Goal: Information Seeking & Learning: Learn about a topic

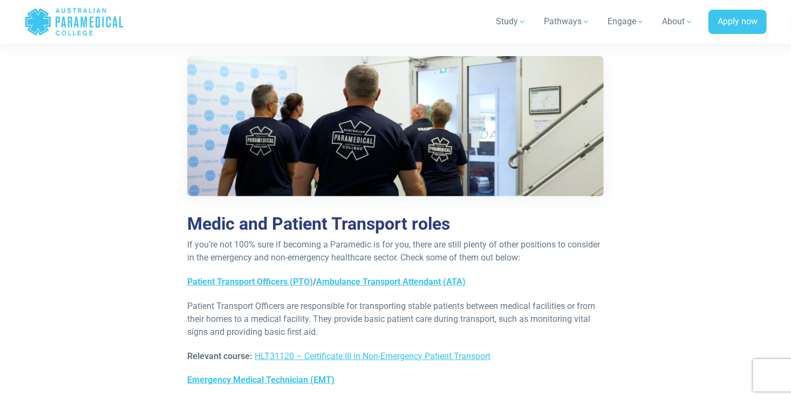
scroll to position [4157, 0]
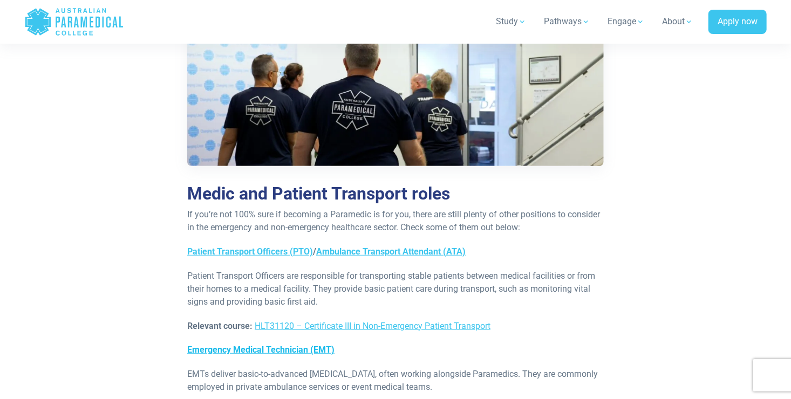
click at [305, 345] on link "Emergency Medical Technician (EMT)" at bounding box center [260, 350] width 147 height 10
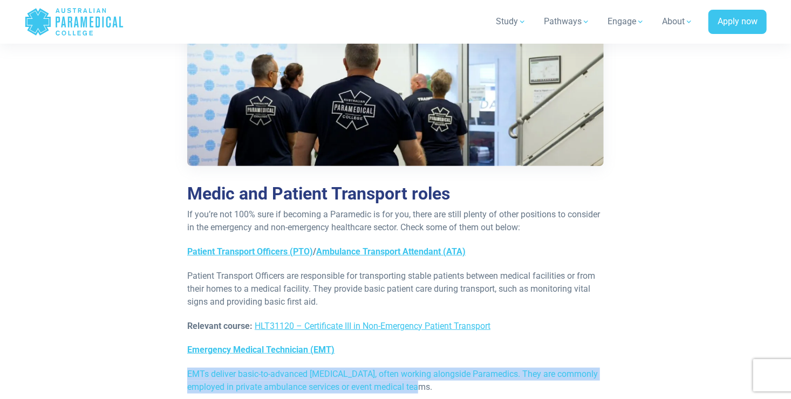
drag, startPoint x: 430, startPoint y: 257, endPoint x: 147, endPoint y: 246, distance: 283.9
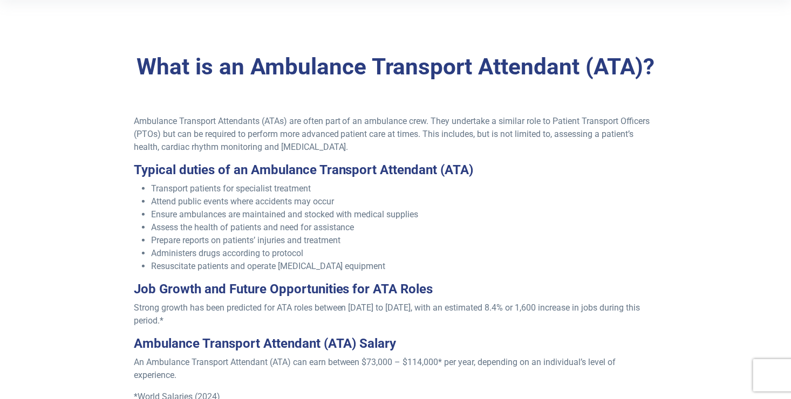
scroll to position [284, 0]
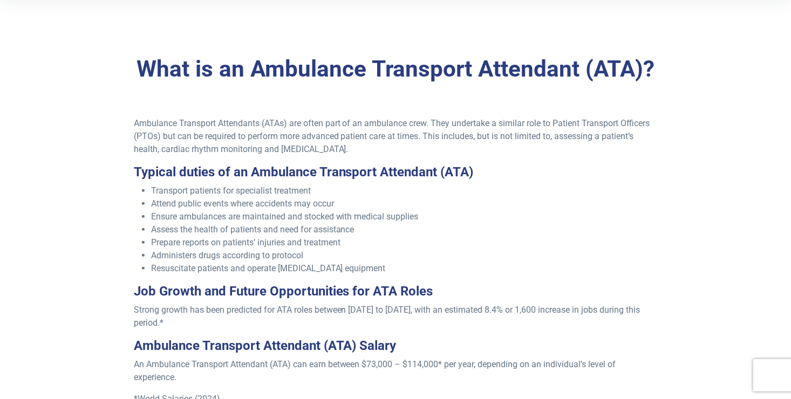
drag, startPoint x: 266, startPoint y: 135, endPoint x: 422, endPoint y: 149, distance: 156.5
click at [422, 149] on p "Ambulance Transport Attendants (ATAs) are often part of an ambulance crew. They…" at bounding box center [396, 136] width 524 height 39
drag, startPoint x: 422, startPoint y: 149, endPoint x: 359, endPoint y: 157, distance: 63.6
click at [359, 157] on div "Ambulance Transport Attendants (ATAs) are often part of an ambulance crew. They…" at bounding box center [395, 276] width 537 height 318
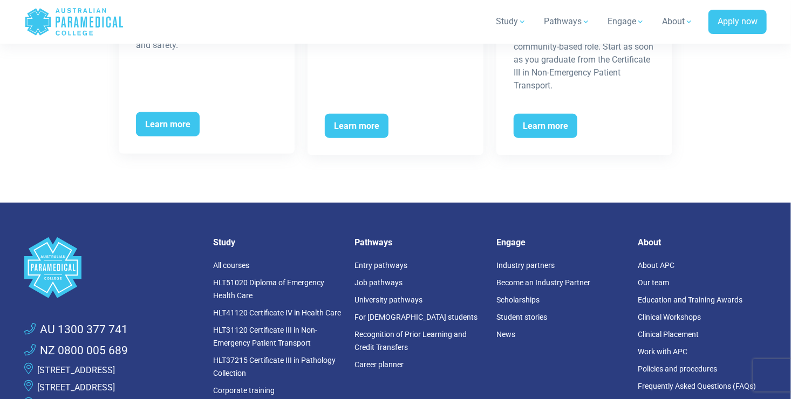
scroll to position [2409, 0]
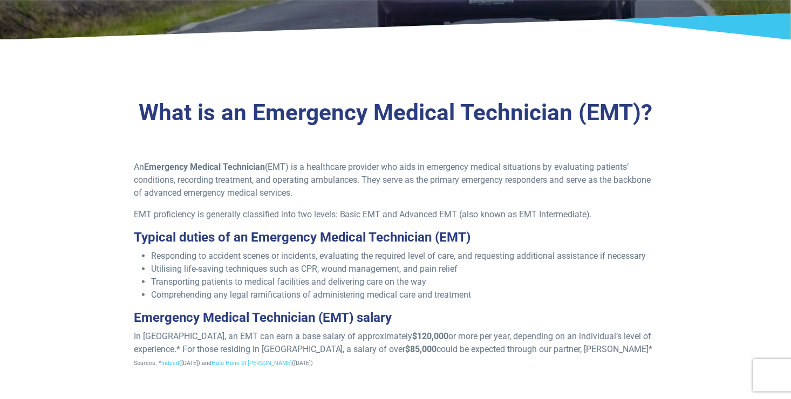
drag, startPoint x: 291, startPoint y: 164, endPoint x: 398, endPoint y: 188, distance: 110.0
click at [398, 188] on p "An Emergency Medical Technician (EMT) is a healthcare provider who aids in emer…" at bounding box center [396, 180] width 524 height 39
drag, startPoint x: 398, startPoint y: 188, endPoint x: 303, endPoint y: 214, distance: 98.8
click at [303, 214] on p "EMT proficiency is generally classified into two levels: Basic EMT and Advanced…" at bounding box center [396, 214] width 524 height 13
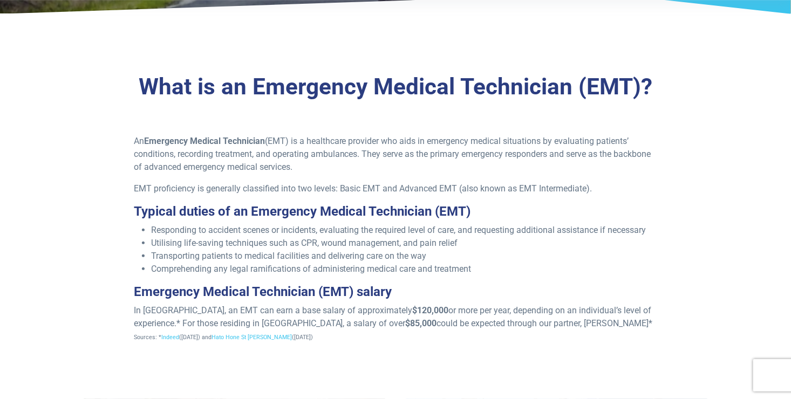
drag, startPoint x: 284, startPoint y: 152, endPoint x: 363, endPoint y: 165, distance: 80.4
click at [363, 165] on p "An Emergency Medical Technician (EMT) is a healthcare provider who aids in emer…" at bounding box center [396, 154] width 524 height 39
drag, startPoint x: 363, startPoint y: 165, endPoint x: 356, endPoint y: 166, distance: 6.6
click at [356, 166] on p "An Emergency Medical Technician (EMT) is a healthcare provider who aids in emer…" at bounding box center [396, 154] width 524 height 39
click at [396, 177] on div "An Emergency Medical Technician (EMT) is a healthcare provider who aids in emer…" at bounding box center [395, 243] width 537 height 217
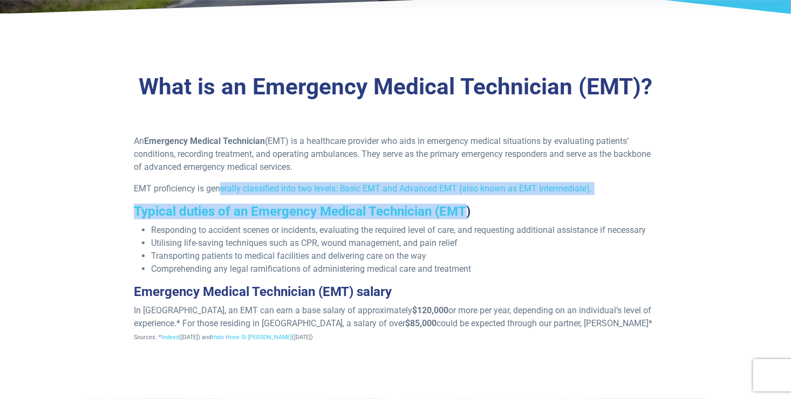
drag, startPoint x: 218, startPoint y: 186, endPoint x: 463, endPoint y: 198, distance: 245.7
click at [463, 198] on div "An Emergency Medical Technician (EMT) is a healthcare provider who aids in emer…" at bounding box center [395, 243] width 537 height 217
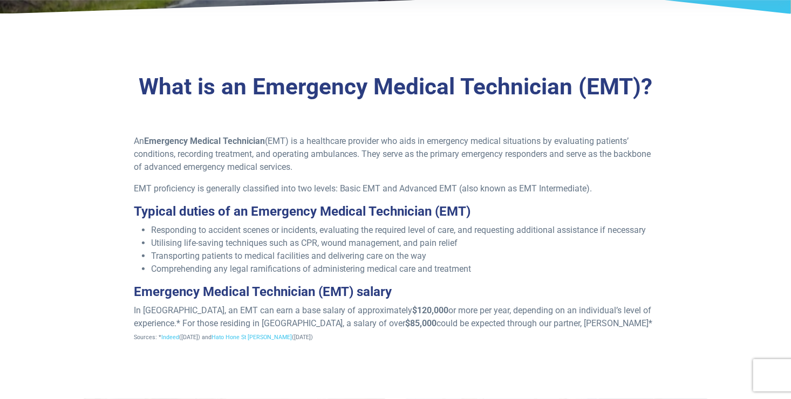
drag, startPoint x: 463, startPoint y: 198, endPoint x: 451, endPoint y: 253, distance: 56.3
click at [451, 253] on li "Transporting patients to medical facilities and delivering care on the way" at bounding box center [404, 256] width 506 height 13
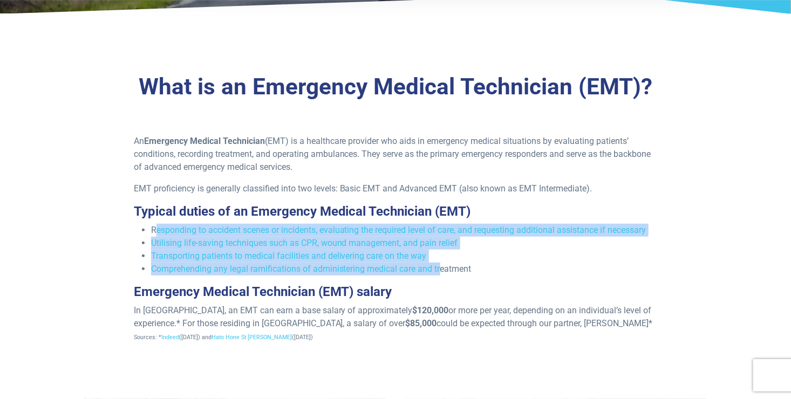
drag, startPoint x: 155, startPoint y: 232, endPoint x: 445, endPoint y: 265, distance: 291.5
click at [445, 265] on ul "Responding to accident scenes or incidents, evaluating the required level of ca…" at bounding box center [396, 250] width 524 height 52
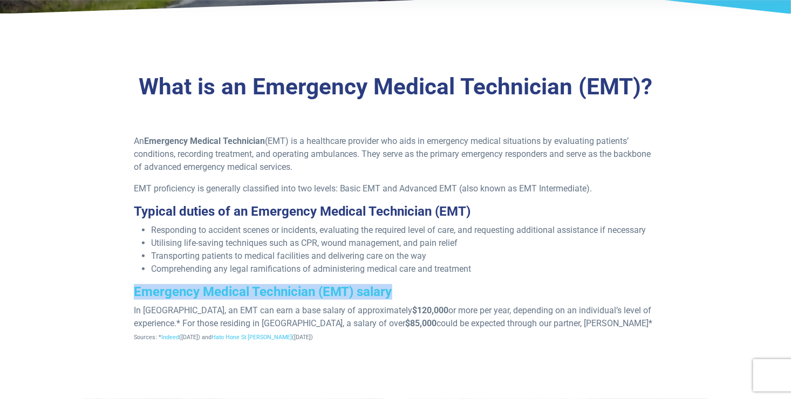
drag, startPoint x: 445, startPoint y: 265, endPoint x: 513, endPoint y: 276, distance: 69.3
click at [513, 276] on div "An Emergency Medical Technician (EMT) is a healthcare provider who aids in emer…" at bounding box center [395, 243] width 537 height 217
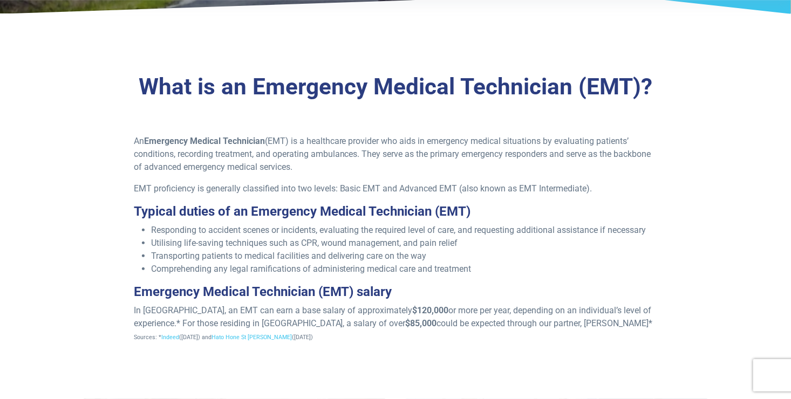
drag, startPoint x: 513, startPoint y: 276, endPoint x: 449, endPoint y: 265, distance: 65.6
click at [449, 265] on li "Comprehending any legal ramifications of administering medical care and treatme…" at bounding box center [404, 269] width 506 height 13
drag, startPoint x: 196, startPoint y: 243, endPoint x: 457, endPoint y: 255, distance: 261.8
click at [457, 255] on ul "Responding to accident scenes or incidents, evaluating the required level of ca…" at bounding box center [396, 250] width 524 height 52
drag, startPoint x: 457, startPoint y: 255, endPoint x: 479, endPoint y: 301, distance: 51.4
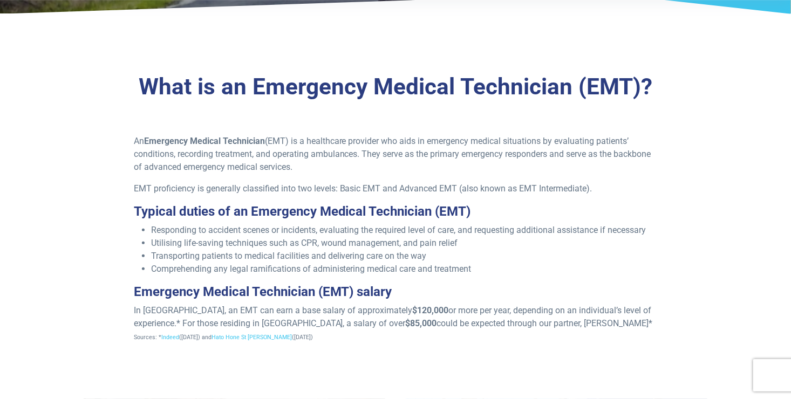
click at [479, 301] on div "An Emergency Medical Technician (EMT) is a healthcare provider who aids in emer…" at bounding box center [395, 243] width 537 height 217
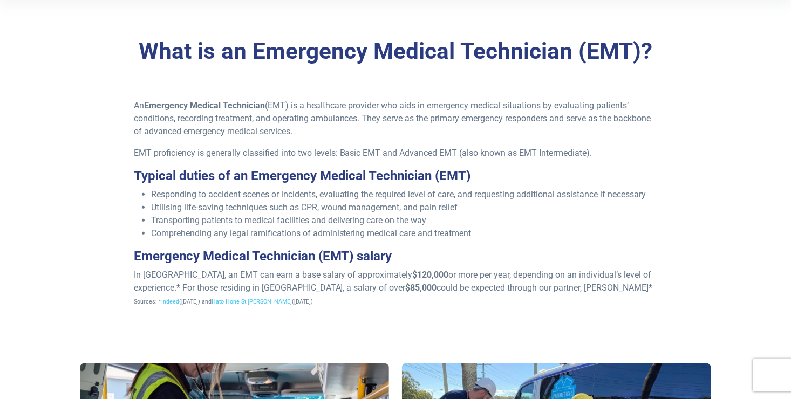
scroll to position [343, 0]
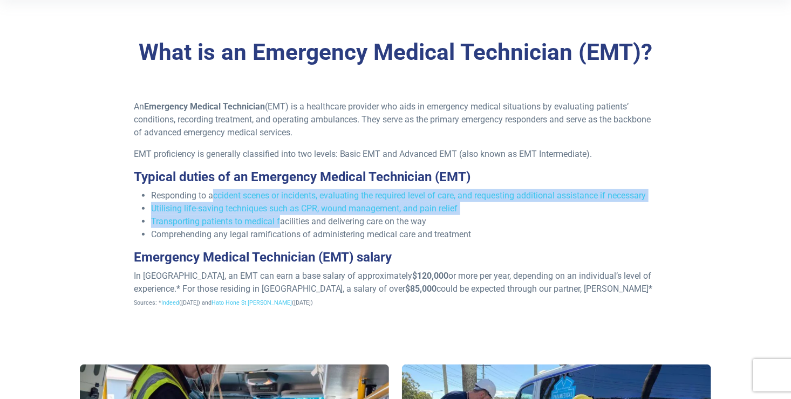
drag, startPoint x: 215, startPoint y: 195, endPoint x: 281, endPoint y: 216, distance: 69.6
click at [281, 216] on ul "Responding to accident scenes or incidents, evaluating the required level of ca…" at bounding box center [396, 215] width 524 height 52
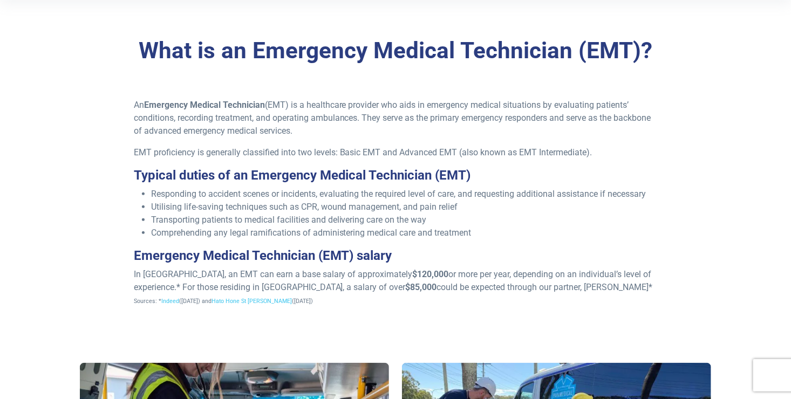
click at [435, 324] on div "What is an Emergency Medical Technician (EMT)? An Emergency Medical Technician …" at bounding box center [395, 176] width 755 height 347
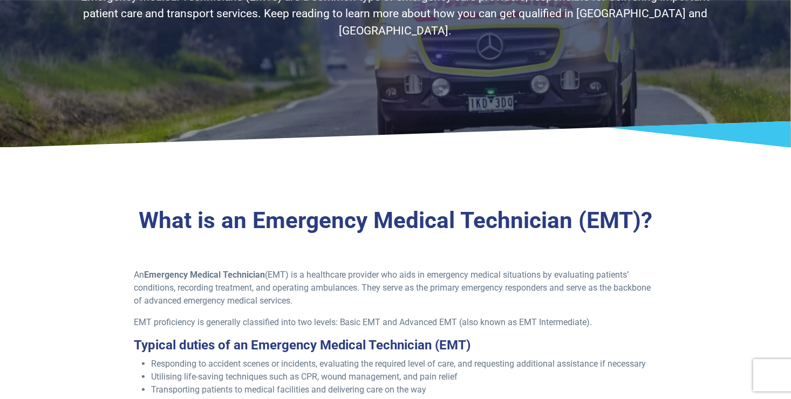
scroll to position [176, 0]
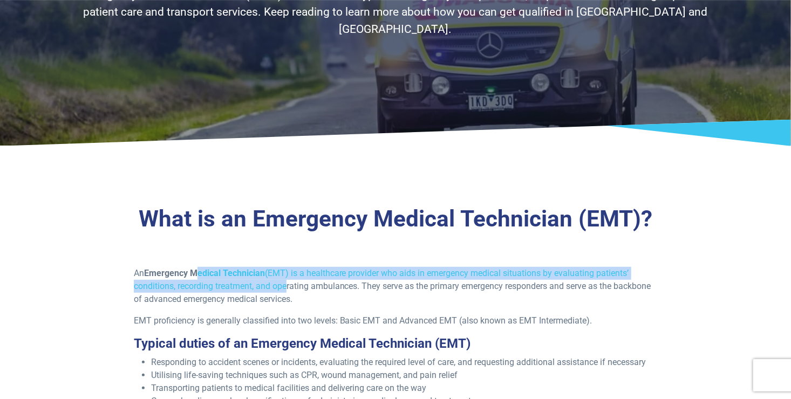
drag, startPoint x: 200, startPoint y: 262, endPoint x: 282, endPoint y: 291, distance: 86.5
click at [282, 291] on div "What is an Emergency Medical Technician (EMT)? An Emergency Medical Technician …" at bounding box center [395, 344] width 755 height 347
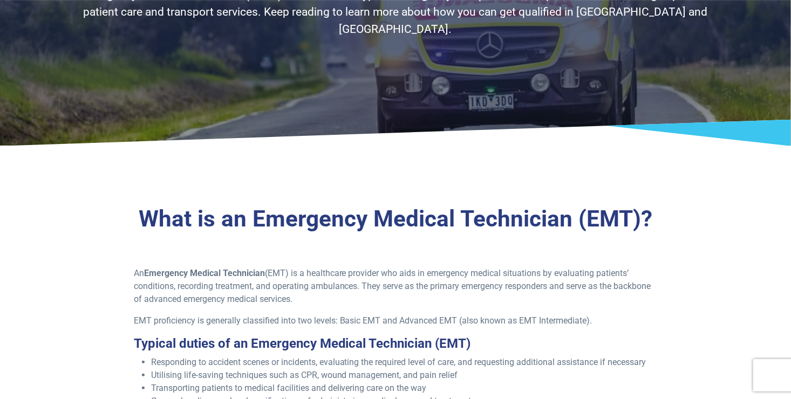
drag, startPoint x: 282, startPoint y: 291, endPoint x: 311, endPoint y: 302, distance: 31.6
click at [311, 302] on p "An Emergency Medical Technician (EMT) is a healthcare provider who aids in emer…" at bounding box center [396, 286] width 524 height 39
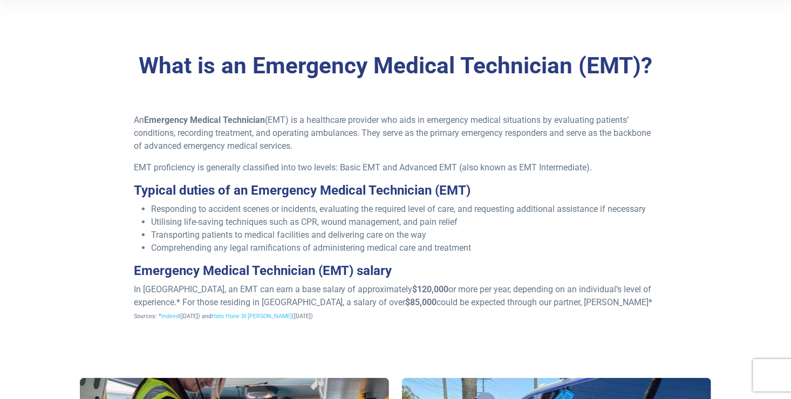
scroll to position [340, 0]
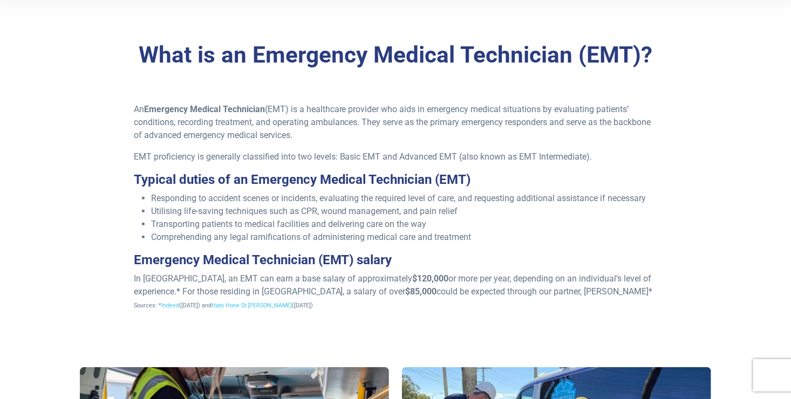
click at [322, 208] on li "Utilising life-saving techniques such as CPR, wound management, and pain relief" at bounding box center [404, 211] width 506 height 13
